Goal: Information Seeking & Learning: Learn about a topic

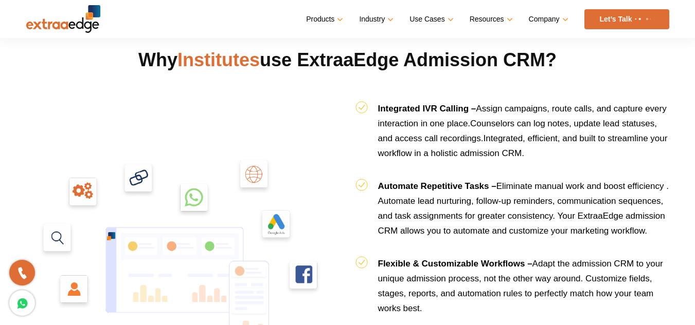
scroll to position [1062, 0]
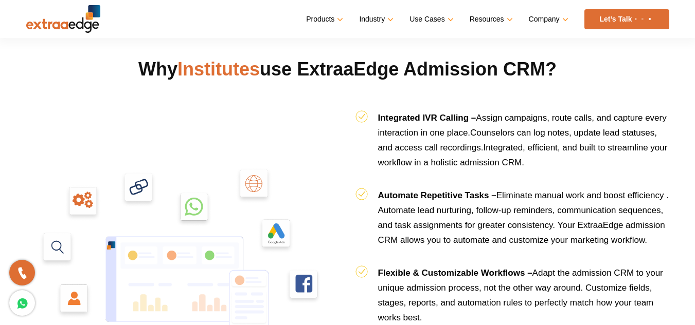
drag, startPoint x: 130, startPoint y: 71, endPoint x: 590, endPoint y: 83, distance: 460.3
click at [590, 83] on h2 "Why Institutes use ExtraaEdge Admission CRM?" at bounding box center [347, 82] width 643 height 50
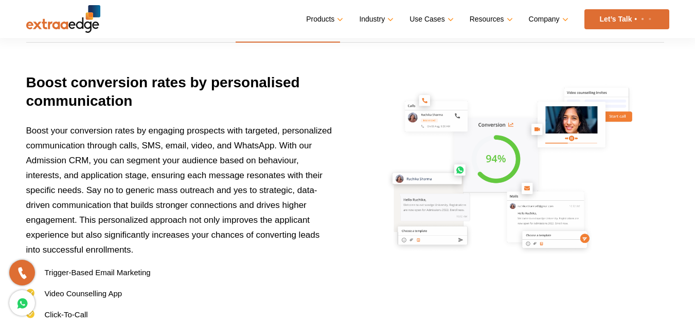
scroll to position [1528, 0]
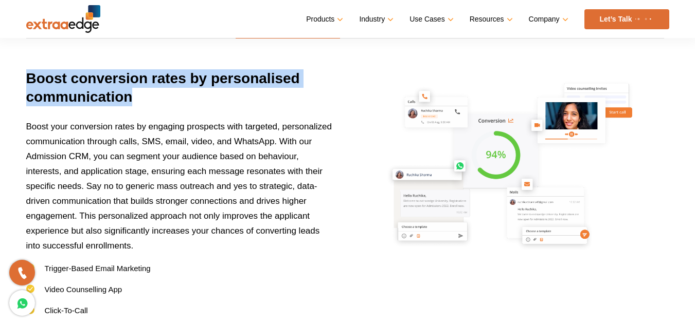
drag, startPoint x: 25, startPoint y: 83, endPoint x: 177, endPoint y: 106, distance: 153.9
click at [177, 106] on div "Decrease response time Boost conversion rates Convert more Measure your efforts…" at bounding box center [348, 167] width 658 height 424
drag, startPoint x: 177, startPoint y: 106, endPoint x: 152, endPoint y: 113, distance: 26.1
click at [152, 113] on h3 "Boost conversion rates by personalised communication" at bounding box center [180, 94] width 308 height 50
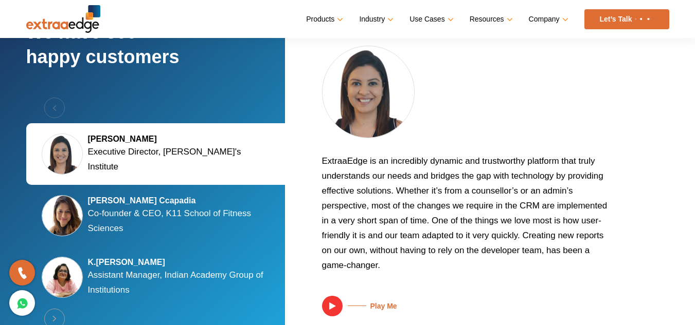
scroll to position [1972, 0]
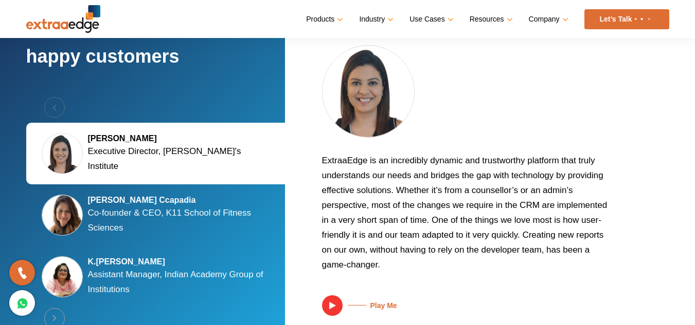
click at [90, 143] on h5 "[PERSON_NAME]" at bounding box center [180, 139] width 185 height 10
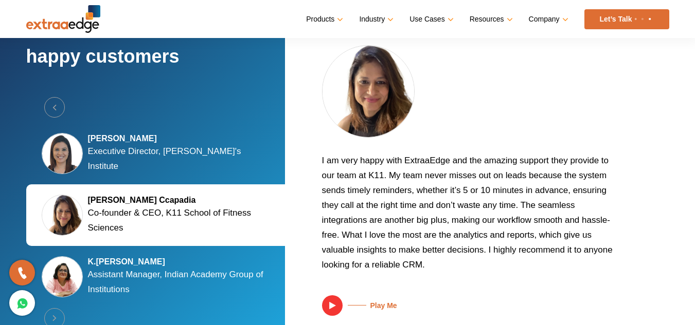
click at [112, 208] on p "Co-founder & CEO, K11 School of Fitness Sciences" at bounding box center [180, 221] width 185 height 30
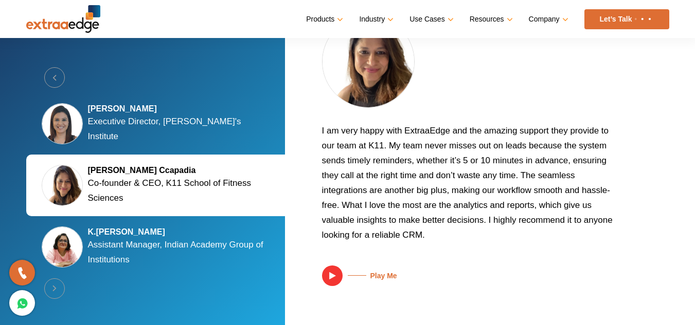
scroll to position [1942, 0]
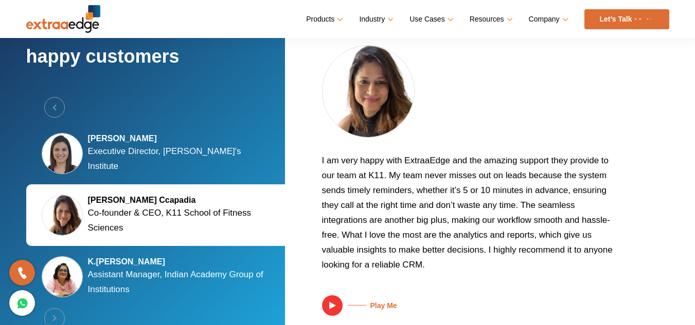
click at [117, 273] on p "Assistant Manager, Indian Academy Group of Institutions" at bounding box center [180, 282] width 185 height 30
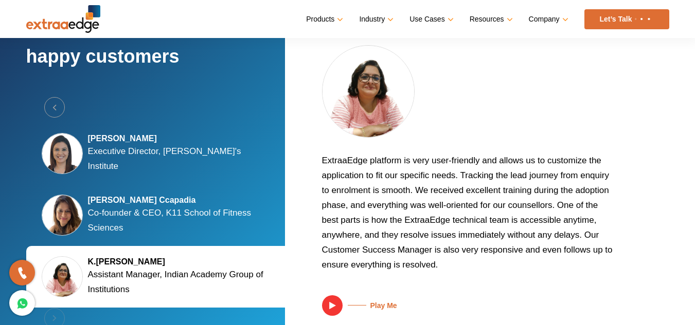
click at [53, 318] on div "Previous [PERSON_NAME] Executive Director, [PERSON_NAME]'s Institute [PERSON_NA…" at bounding box center [157, 215] width 262 height 237
click at [51, 106] on button "Previous" at bounding box center [54, 107] width 21 height 21
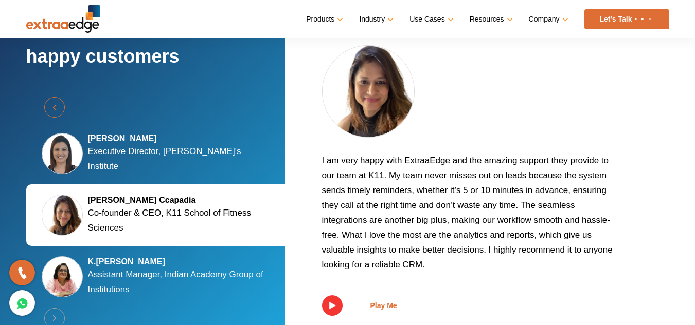
click at [51, 106] on button "Previous" at bounding box center [54, 107] width 21 height 21
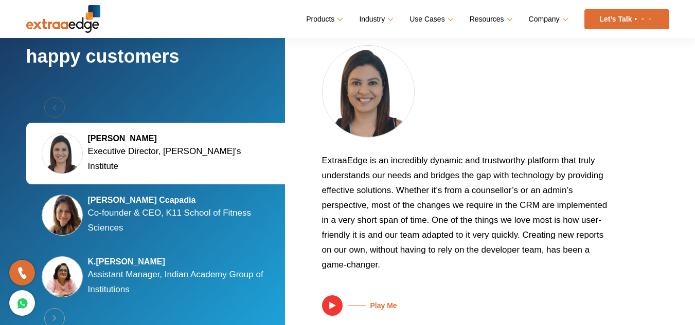
click at [51, 106] on div "Previous [PERSON_NAME] Executive Director, [PERSON_NAME]'s Institute [PERSON_NA…" at bounding box center [157, 215] width 262 height 237
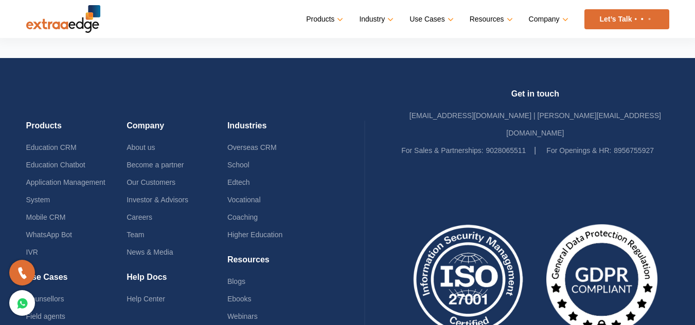
scroll to position [2610, 0]
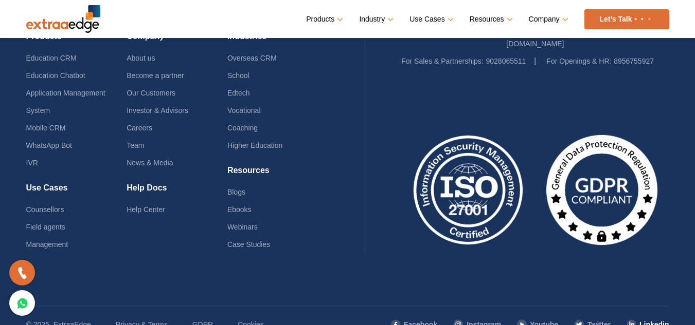
click at [642, 316] on link "Linkedin" at bounding box center [647, 324] width 43 height 17
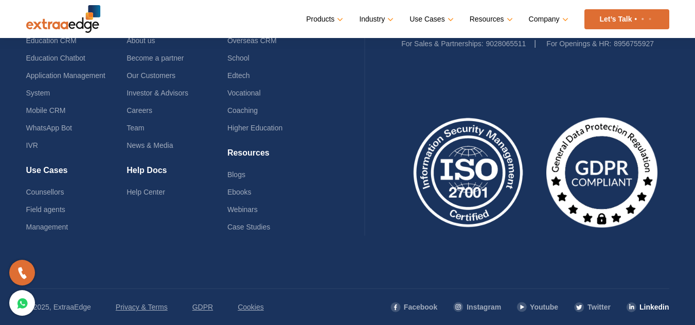
scroll to position [2616, 0]
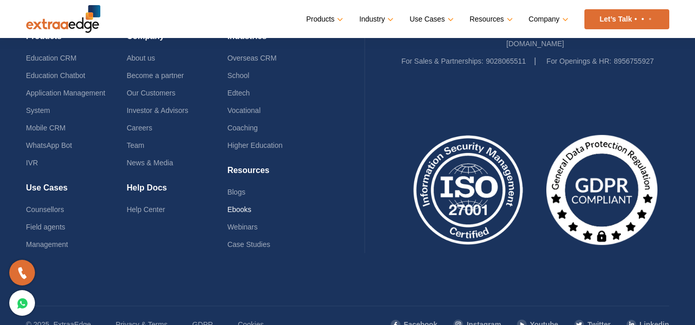
click at [242, 206] on link "Ebooks" at bounding box center [239, 210] width 24 height 8
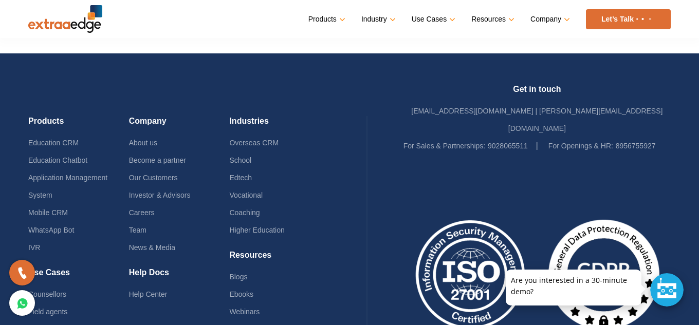
scroll to position [1550, 0]
